Goal: Find specific page/section: Find specific page/section

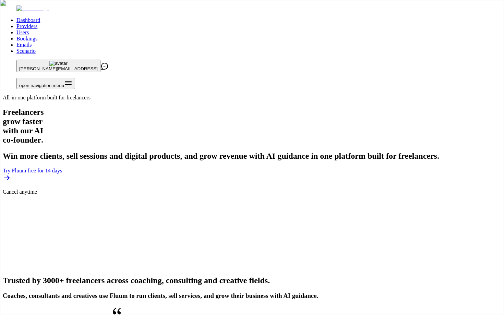
click at [29, 29] on link "Users" at bounding box center [22, 32] width 12 height 6
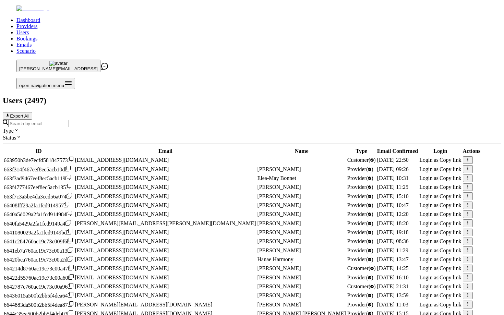
click at [69, 120] on input "Search by email" at bounding box center [38, 123] width 61 height 7
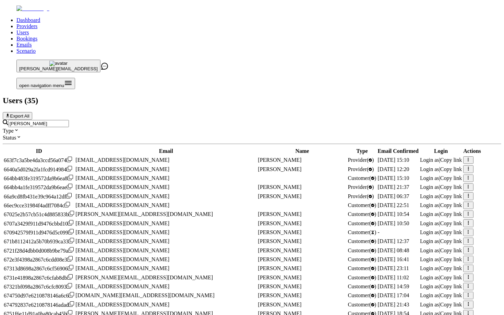
click at [169, 166] on span "[EMAIL_ADDRESS][DOMAIN_NAME]" at bounding box center [122, 169] width 94 height 6
copy span "[EMAIL_ADDRESS][DOMAIN_NAME]"
click at [466, 166] on icon "button" at bounding box center [468, 168] width 4 height 4
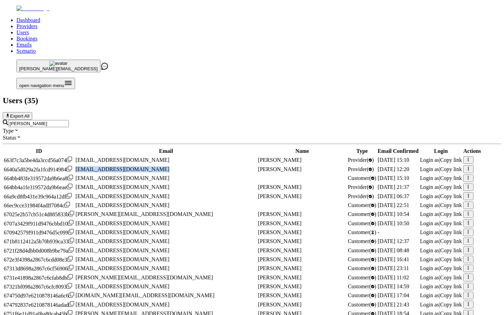
click at [420, 166] on span "Login as" at bounding box center [429, 169] width 19 height 6
click at [69, 120] on input "[PERSON_NAME]" at bounding box center [38, 123] width 61 height 7
type input "l"
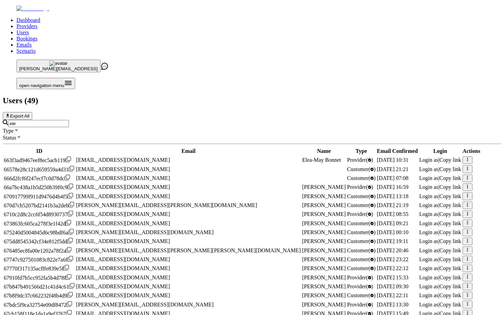
click at [170, 184] on span "[EMAIL_ADDRESS][DOMAIN_NAME]" at bounding box center [123, 187] width 94 height 6
copy span "[EMAIL_ADDRESS][DOMAIN_NAME]"
click at [419, 184] on span "Login as" at bounding box center [428, 187] width 19 height 6
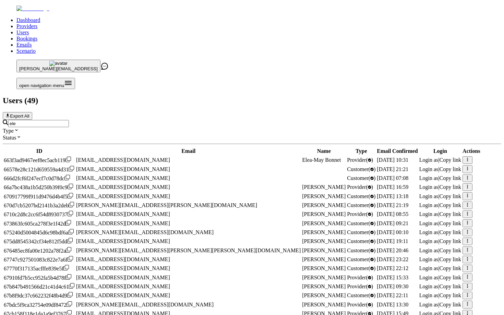
click at [69, 120] on input "ele" at bounding box center [38, 123] width 61 height 7
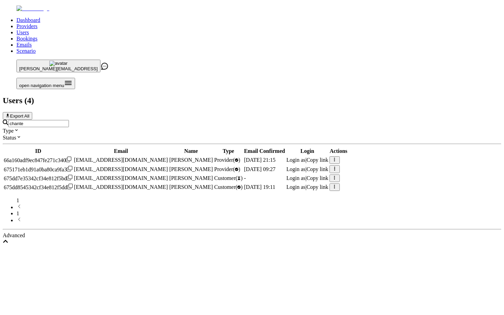
click at [306, 157] on span "Login as" at bounding box center [295, 160] width 19 height 6
click at [174, 120] on div "chante" at bounding box center [252, 124] width 499 height 8
click at [69, 120] on input "chante" at bounding box center [38, 123] width 61 height 7
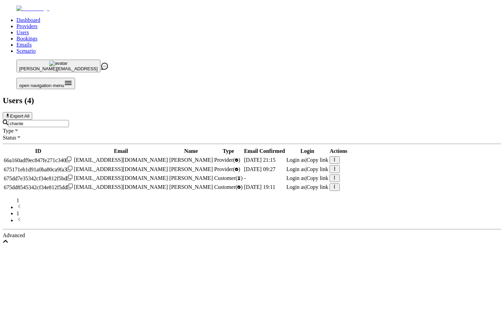
click at [69, 120] on input "chante" at bounding box center [38, 123] width 61 height 7
type input "s"
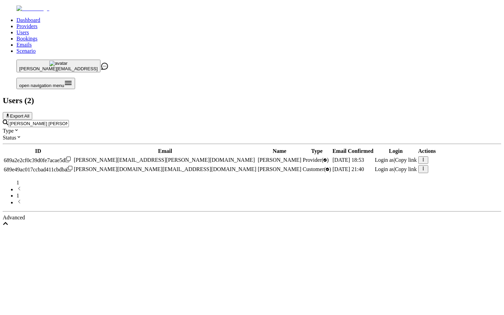
click at [375, 157] on span "Login as" at bounding box center [384, 160] width 19 height 6
click at [186, 157] on span "[PERSON_NAME][EMAIL_ADDRESS][PERSON_NAME][DOMAIN_NAME]" at bounding box center [164, 160] width 181 height 6
click at [172, 166] on span "[PERSON_NAME][DOMAIN_NAME][EMAIL_ADDRESS][DOMAIN_NAME]" at bounding box center [165, 169] width 182 height 6
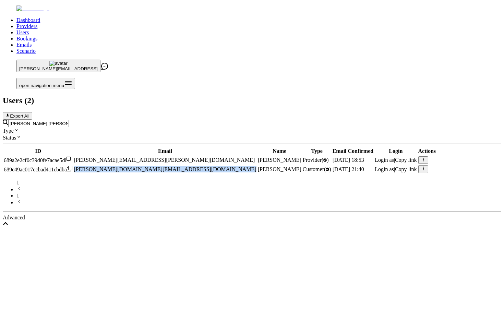
click at [172, 166] on span "[PERSON_NAME][DOMAIN_NAME][EMAIL_ADDRESS][DOMAIN_NAME]" at bounding box center [165, 169] width 182 height 6
copy span "[PERSON_NAME][DOMAIN_NAME][EMAIL_ADDRESS][DOMAIN_NAME]"
click at [69, 120] on input "[PERSON_NAME] [PERSON_NAME]" at bounding box center [38, 123] width 61 height 7
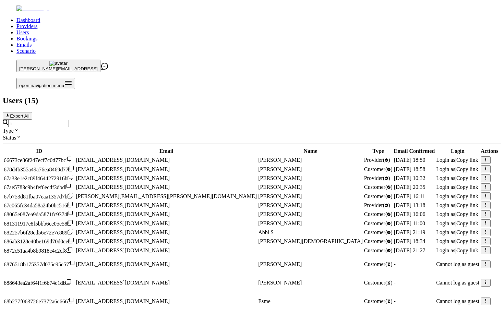
type input "l"
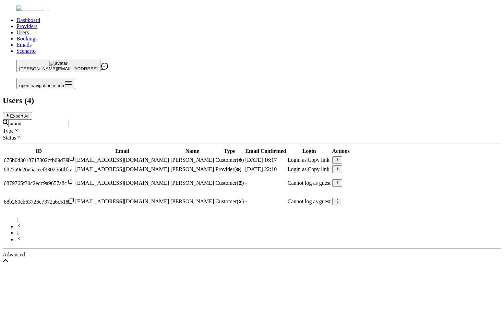
type input "brand"
click at [37, 23] on link "Providers" at bounding box center [26, 26] width 21 height 6
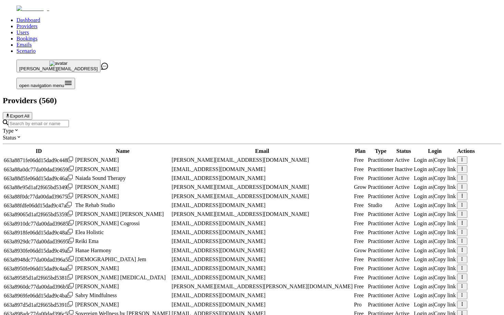
scroll to position [217, 0]
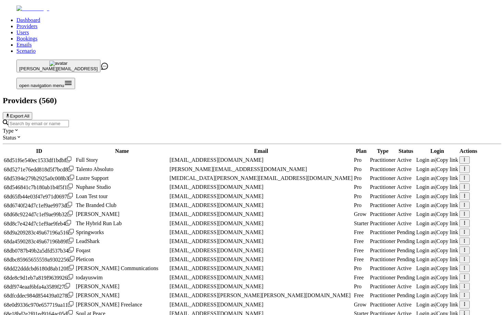
scroll to position [101, 0]
click at [209, 202] on span "[EMAIL_ADDRESS][DOMAIN_NAME]" at bounding box center [217, 205] width 94 height 6
copy span "[EMAIL_ADDRESS][DOMAIN_NAME]"
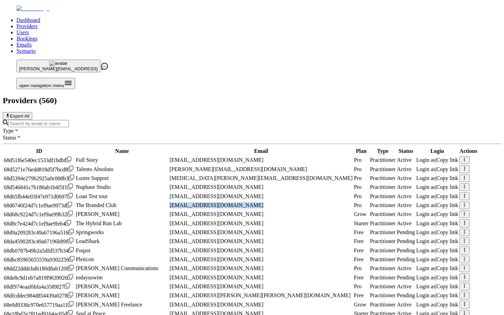
click at [462, 203] on icon "button" at bounding box center [464, 205] width 4 height 4
click at [437, 202] on span "Copy link" at bounding box center [448, 205] width 22 height 6
click at [69, 120] on input "Search by email or name" at bounding box center [38, 123] width 61 height 7
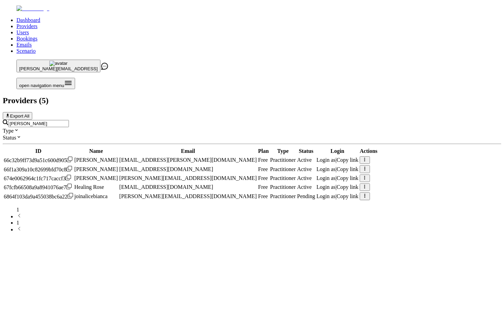
click at [69, 120] on input "[PERSON_NAME]" at bounding box center [38, 123] width 61 height 7
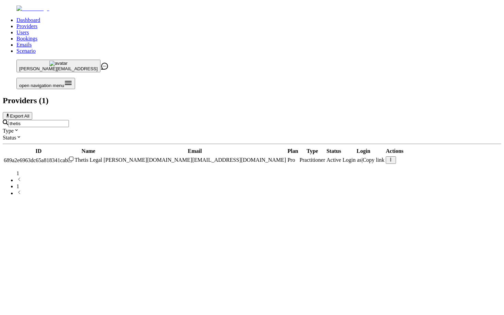
type input "thetis"
click at [362, 157] on span "Login as" at bounding box center [352, 160] width 19 height 6
